Goal: Task Accomplishment & Management: Complete application form

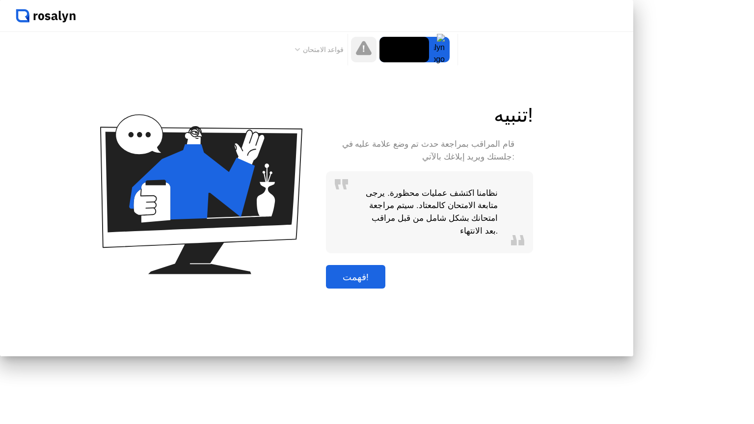
click at [382, 283] on div "فهمت!" at bounding box center [356, 276] width 54 height 11
click at [343, 43] on div "قواعد الامتحان" at bounding box center [319, 49] width 57 height 31
click at [365, 46] on icon at bounding box center [364, 48] width 16 height 14
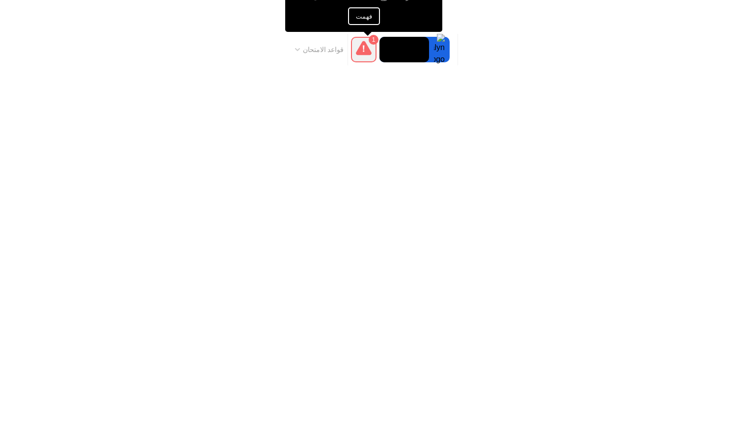
click at [365, 18] on button "فهمت" at bounding box center [364, 16] width 32 height 18
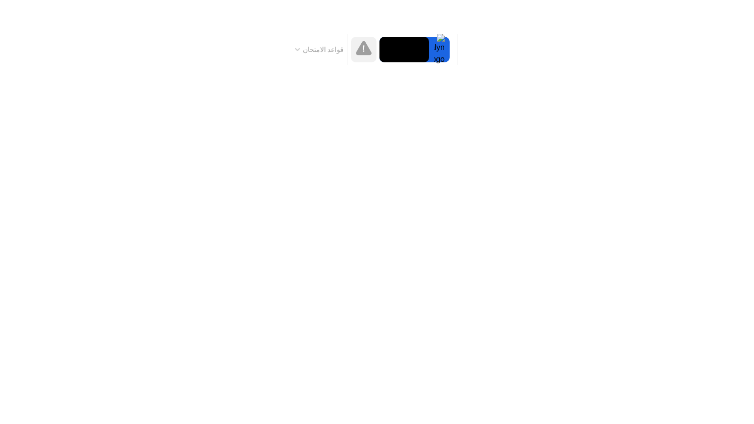
click at [330, 50] on button "قواعد الامتحان" at bounding box center [319, 49] width 55 height 9
click at [300, 50] on icon at bounding box center [297, 49] width 5 height 3
click at [299, 50] on icon at bounding box center [298, 50] width 4 height 2
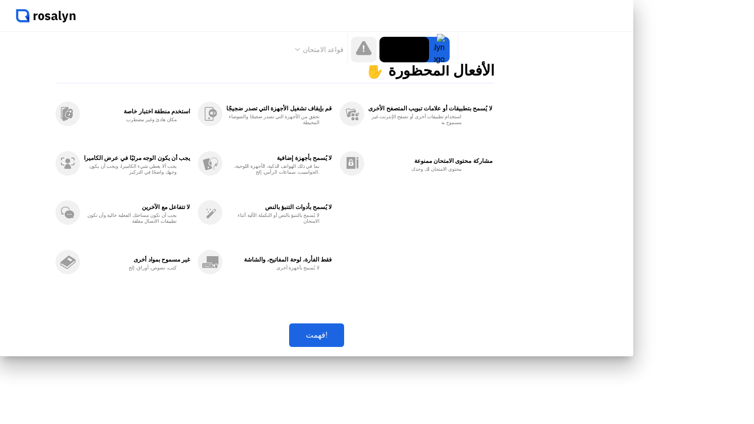
click at [341, 340] on div "فهمت!" at bounding box center [316, 334] width 49 height 9
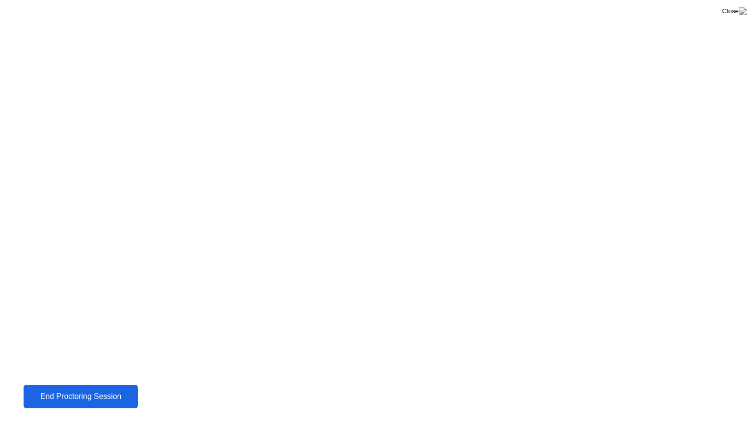
click at [67, 398] on div "End Proctoring Session" at bounding box center [80, 396] width 109 height 9
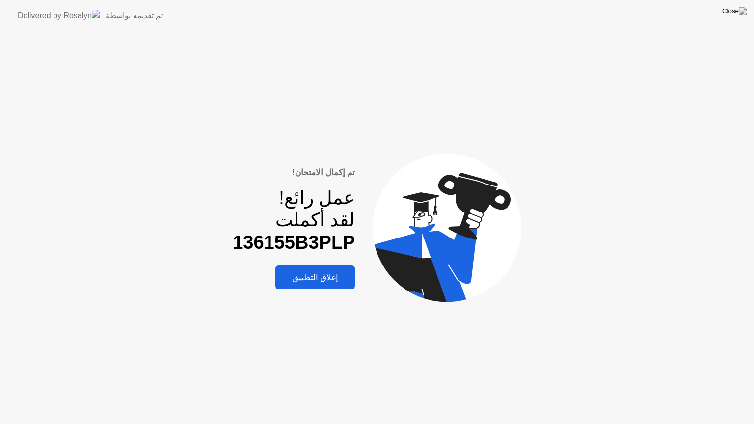
click at [346, 279] on div "إغلاق التطبيق" at bounding box center [315, 277] width 74 height 10
